Goal: Task Accomplishment & Management: Use online tool/utility

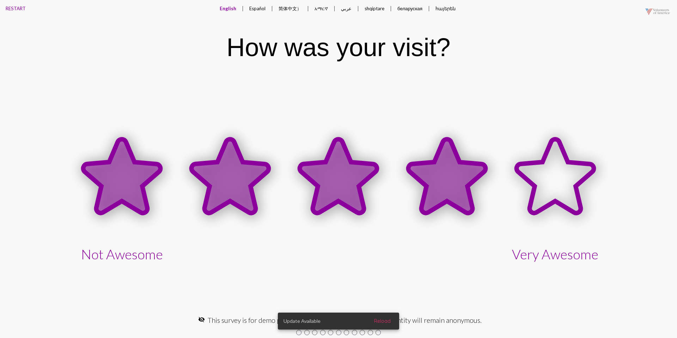
click at [425, 152] on icon at bounding box center [447, 177] width 108 height 108
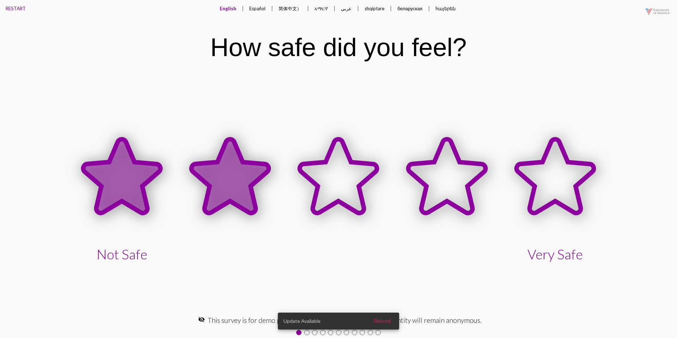
click at [240, 166] on icon at bounding box center [229, 176] width 77 height 74
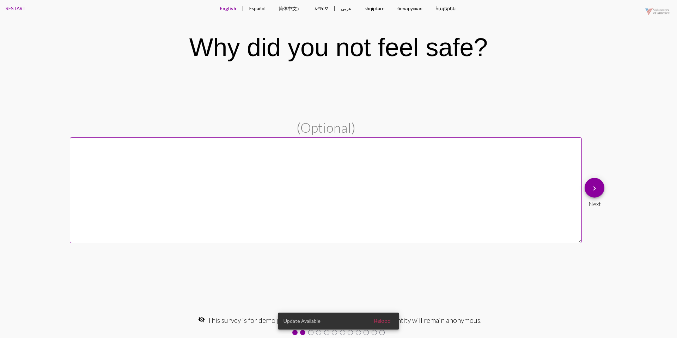
click at [600, 189] on button "keyboard_arrow_right" at bounding box center [595, 188] width 20 height 20
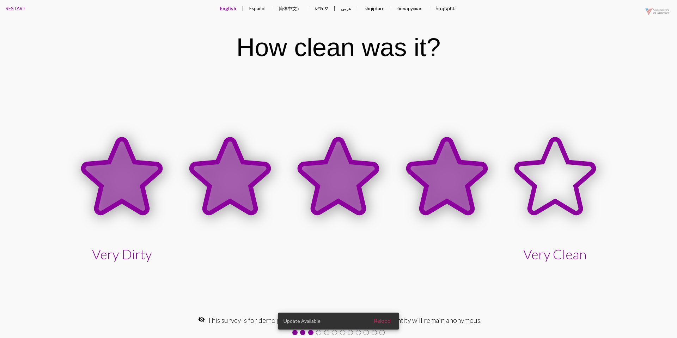
click at [460, 181] on icon at bounding box center [446, 176] width 77 height 74
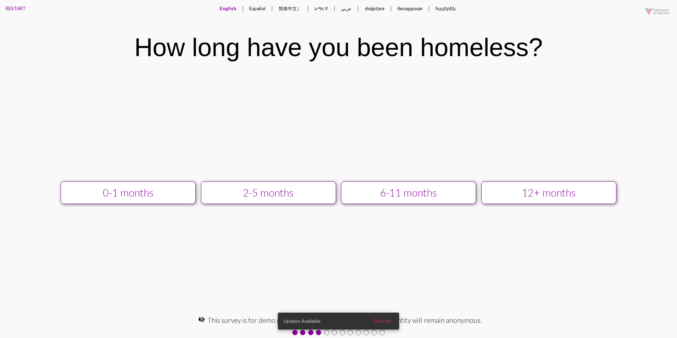
click at [488, 194] on div "12+ months" at bounding box center [548, 193] width 121 height 12
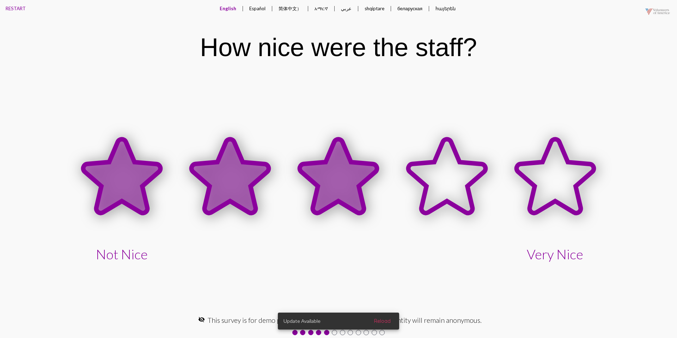
click at [356, 189] on icon at bounding box center [338, 176] width 77 height 74
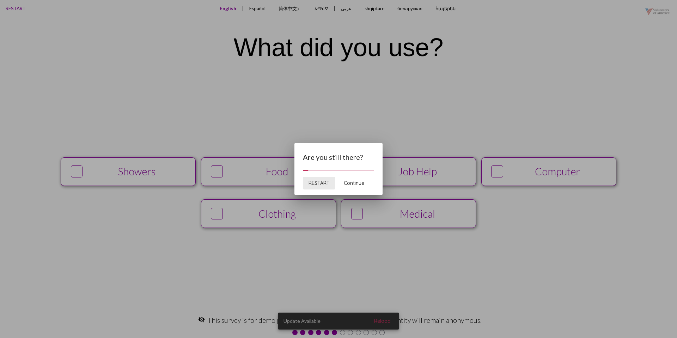
click at [320, 180] on span "RESTART" at bounding box center [319, 183] width 21 height 6
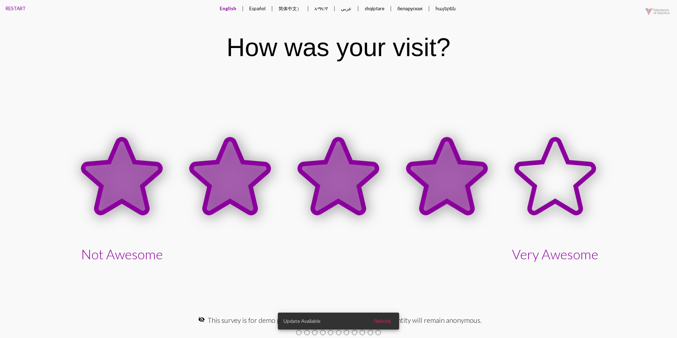
click at [447, 189] on icon at bounding box center [446, 176] width 77 height 74
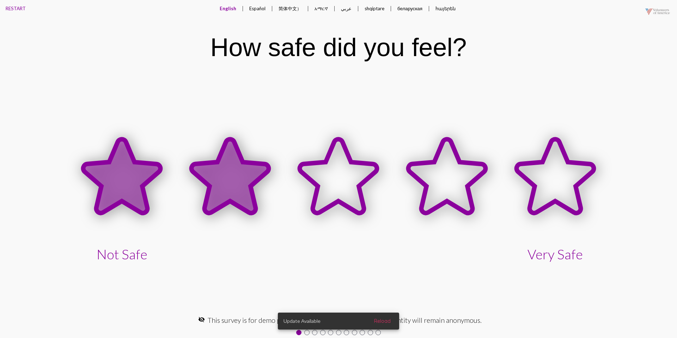
click at [250, 180] on icon at bounding box center [229, 176] width 77 height 74
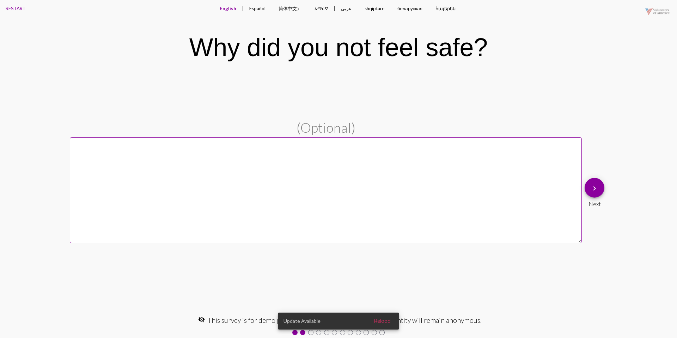
click at [598, 188] on mat-icon "keyboard_arrow_right" at bounding box center [594, 188] width 8 height 8
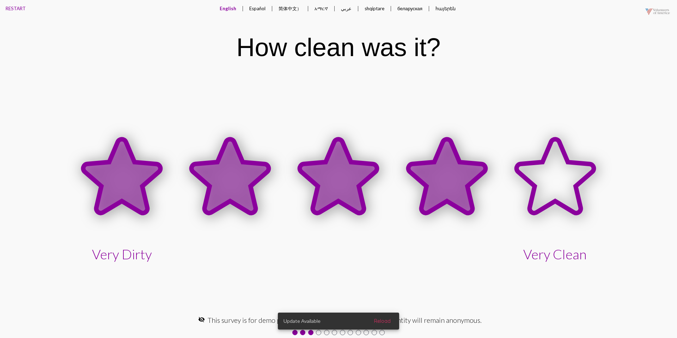
click at [448, 178] on icon at bounding box center [446, 176] width 77 height 74
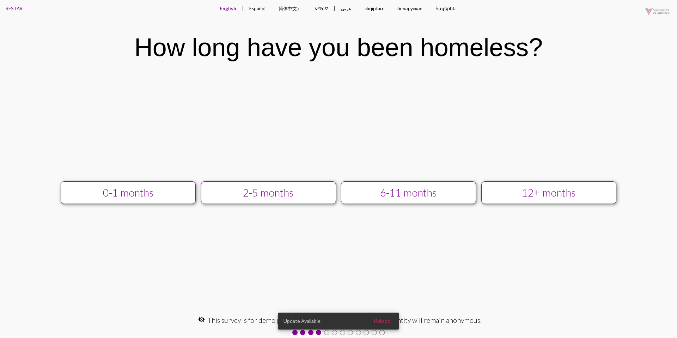
click at [505, 191] on div "12+ months" at bounding box center [548, 193] width 121 height 12
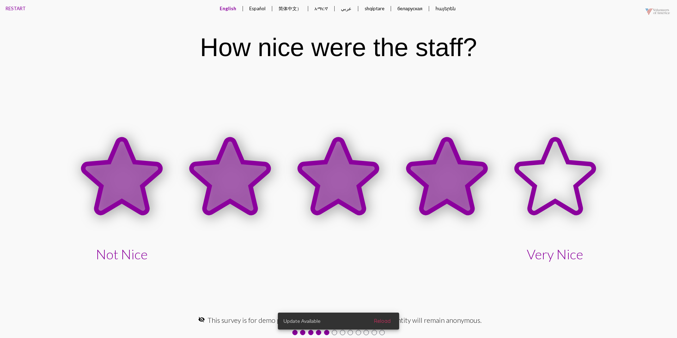
click at [477, 183] on icon at bounding box center [447, 177] width 108 height 108
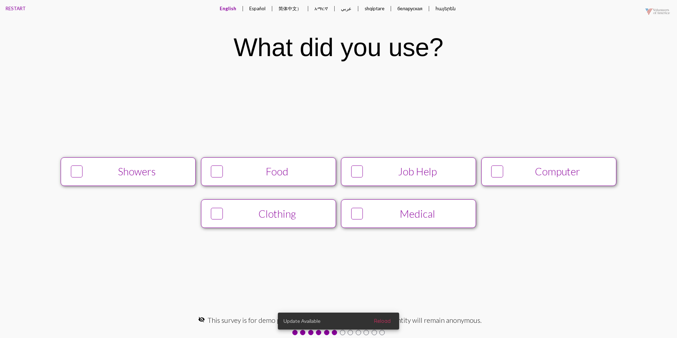
click at [182, 170] on div "Showers" at bounding box center [137, 171] width 103 height 12
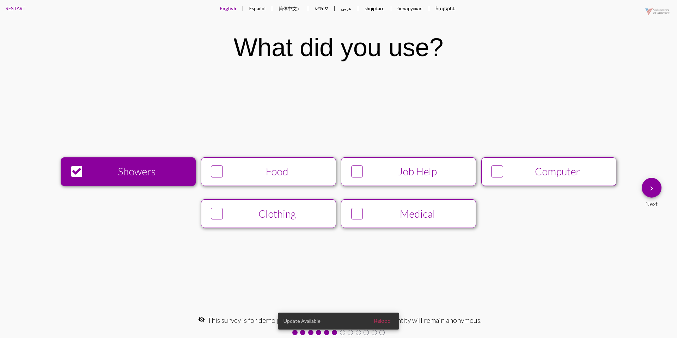
click at [409, 166] on div "Job Help" at bounding box center [417, 171] width 103 height 12
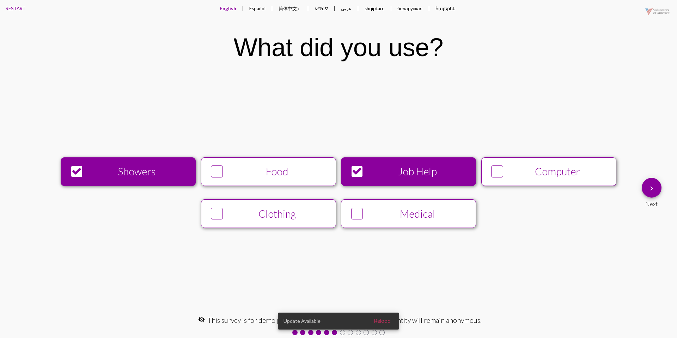
click at [646, 183] on button "keyboard_arrow_right" at bounding box center [652, 188] width 20 height 20
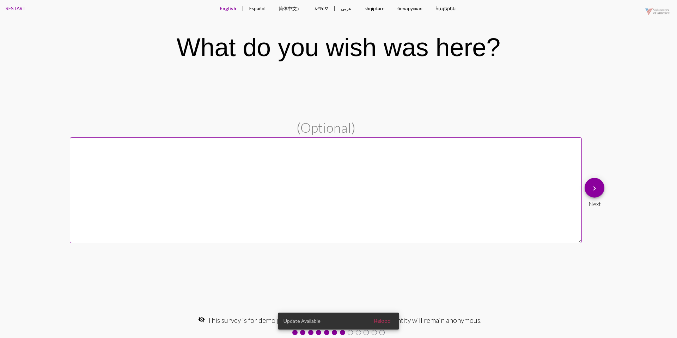
click at [261, 13] on button "Español" at bounding box center [258, 8] width 28 height 17
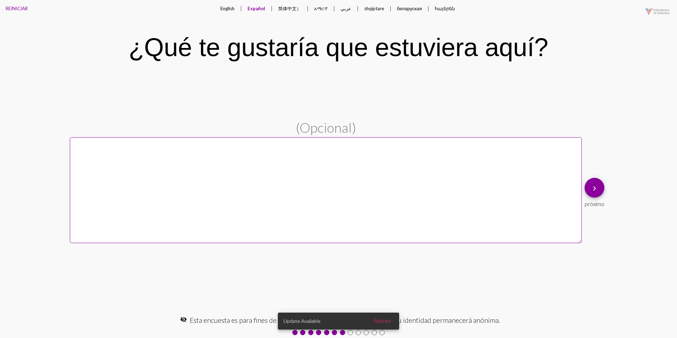
click at [236, 11] on button "English" at bounding box center [227, 8] width 25 height 17
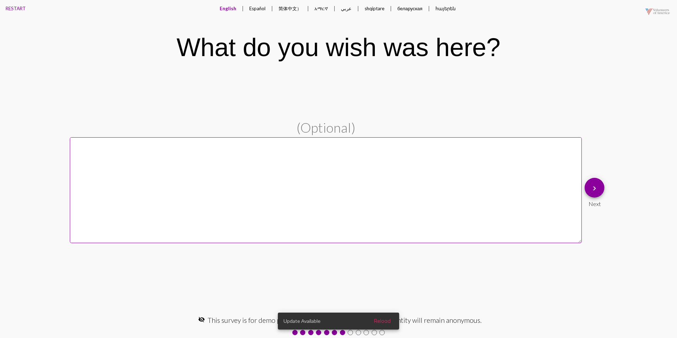
click at [595, 188] on mat-icon "keyboard_arrow_right" at bounding box center [594, 188] width 8 height 8
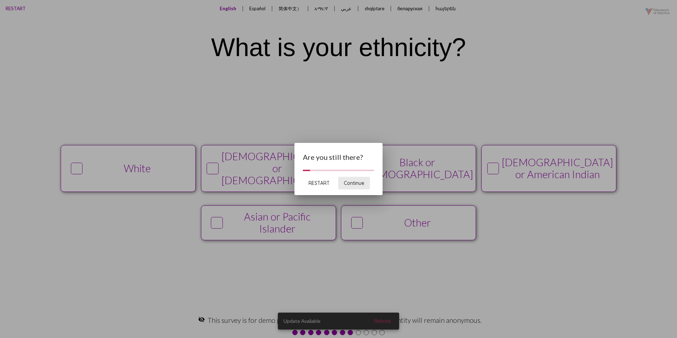
drag, startPoint x: 367, startPoint y: 183, endPoint x: 363, endPoint y: 184, distance: 4.6
click at [366, 183] on button "Continue" at bounding box center [354, 183] width 32 height 13
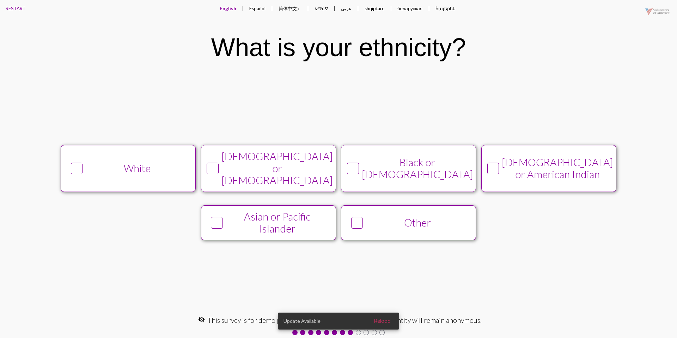
click at [170, 178] on button "White" at bounding box center [128, 168] width 135 height 47
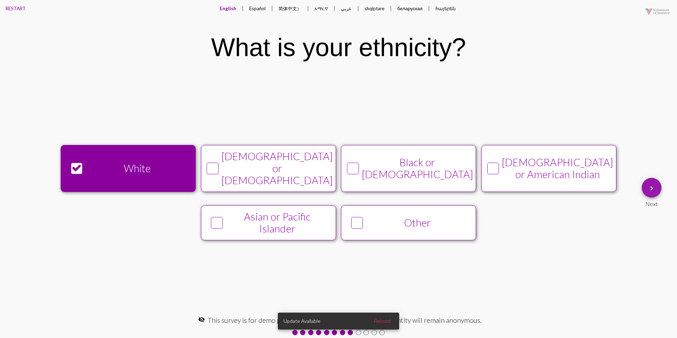
click at [652, 194] on span "keyboard_arrow_right" at bounding box center [651, 188] width 8 height 20
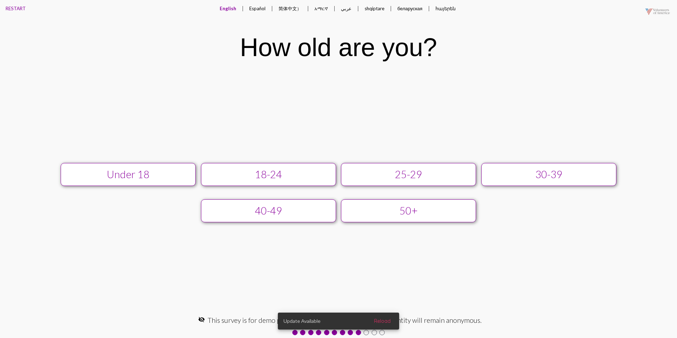
click at [450, 172] on div "25-29" at bounding box center [408, 174] width 121 height 12
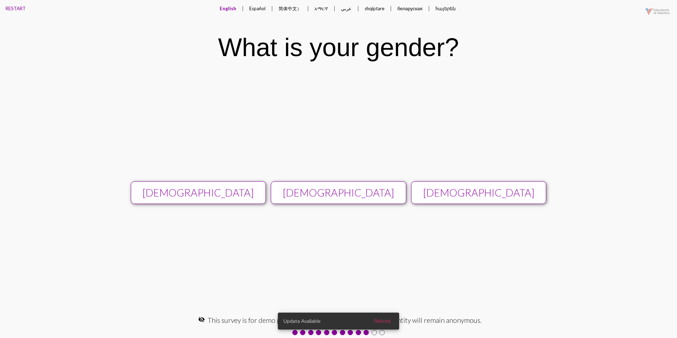
click at [396, 197] on div "[DEMOGRAPHIC_DATA]" at bounding box center [338, 193] width 121 height 12
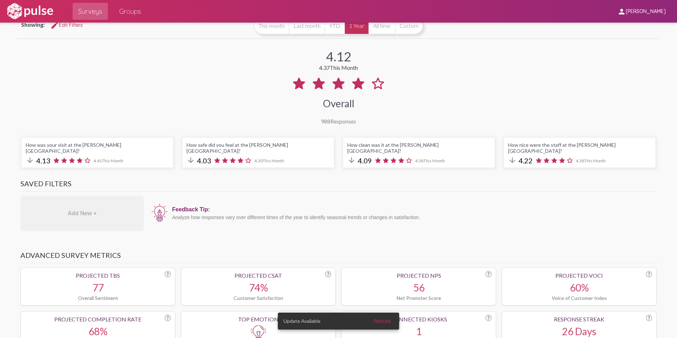
scroll to position [24, 0]
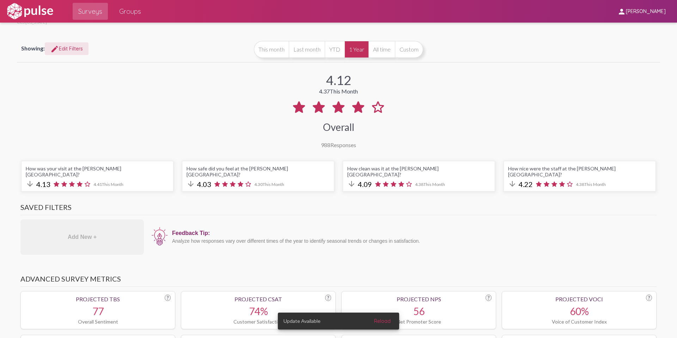
click at [74, 50] on span "edit Edit Filters" at bounding box center [66, 48] width 32 height 6
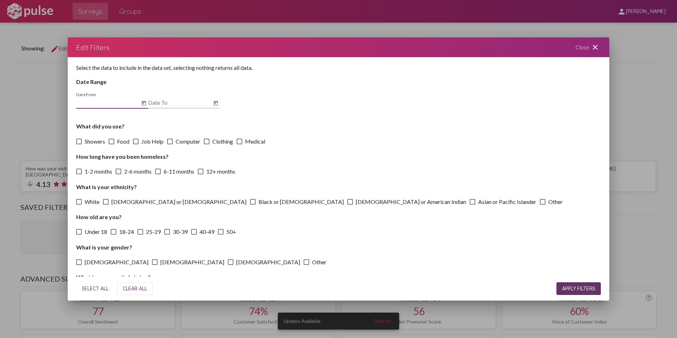
click at [592, 48] on mat-icon "close" at bounding box center [595, 47] width 8 height 8
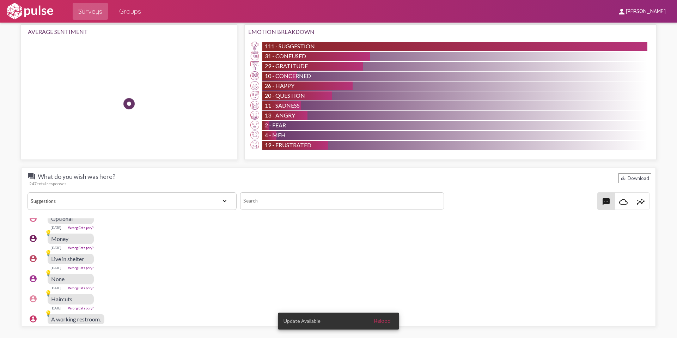
scroll to position [622, 0]
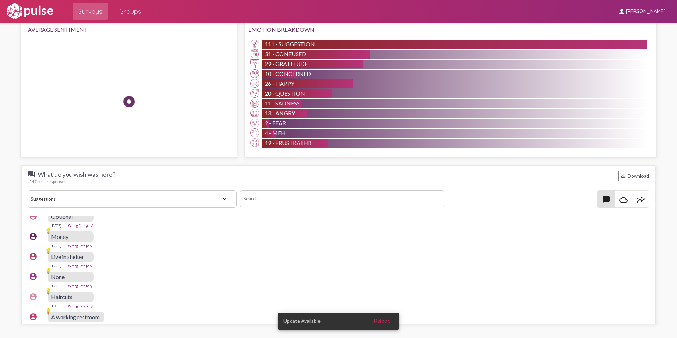
click at [186, 195] on select "View All Positive Neutral Negative Happy Meh Suggestions Angry Disgust Sadness …" at bounding box center [132, 199] width 209 height 18
click at [28, 190] on select "View All Positive Neutral Negative Happy Meh Suggestions Angry Disgust Sadness …" at bounding box center [132, 199] width 209 height 18
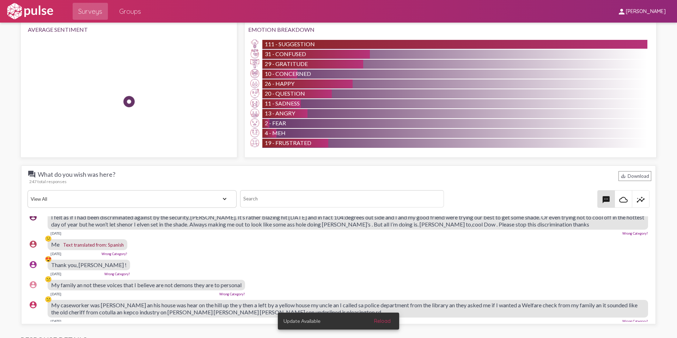
scroll to position [230, 2]
click at [222, 191] on select "View All Positive Neutral Negative Happy Meh Suggestions Angry Disgust Sadness …" at bounding box center [132, 199] width 209 height 18
select select "Suggestion"
click at [28, 190] on select "View All Positive Neutral Negative Happy Meh Suggestions Angry Disgust Sadness …" at bounding box center [132, 199] width 209 height 18
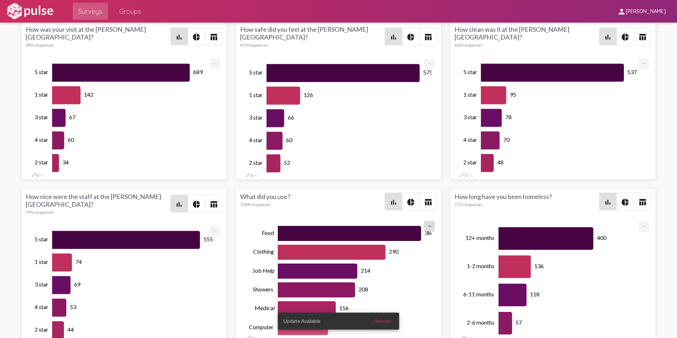
scroll to position [957, 0]
